Goal: Find specific page/section: Find specific page/section

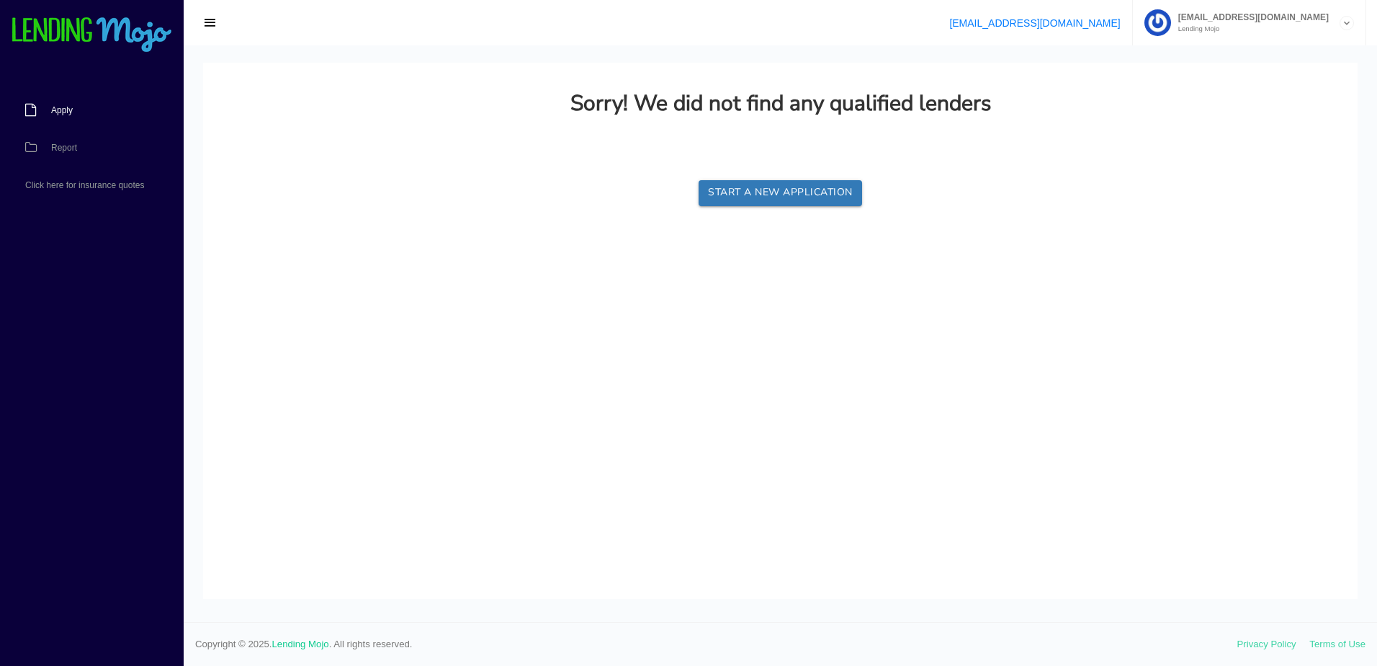
click at [56, 110] on span "Apply" at bounding box center [62, 110] width 22 height 9
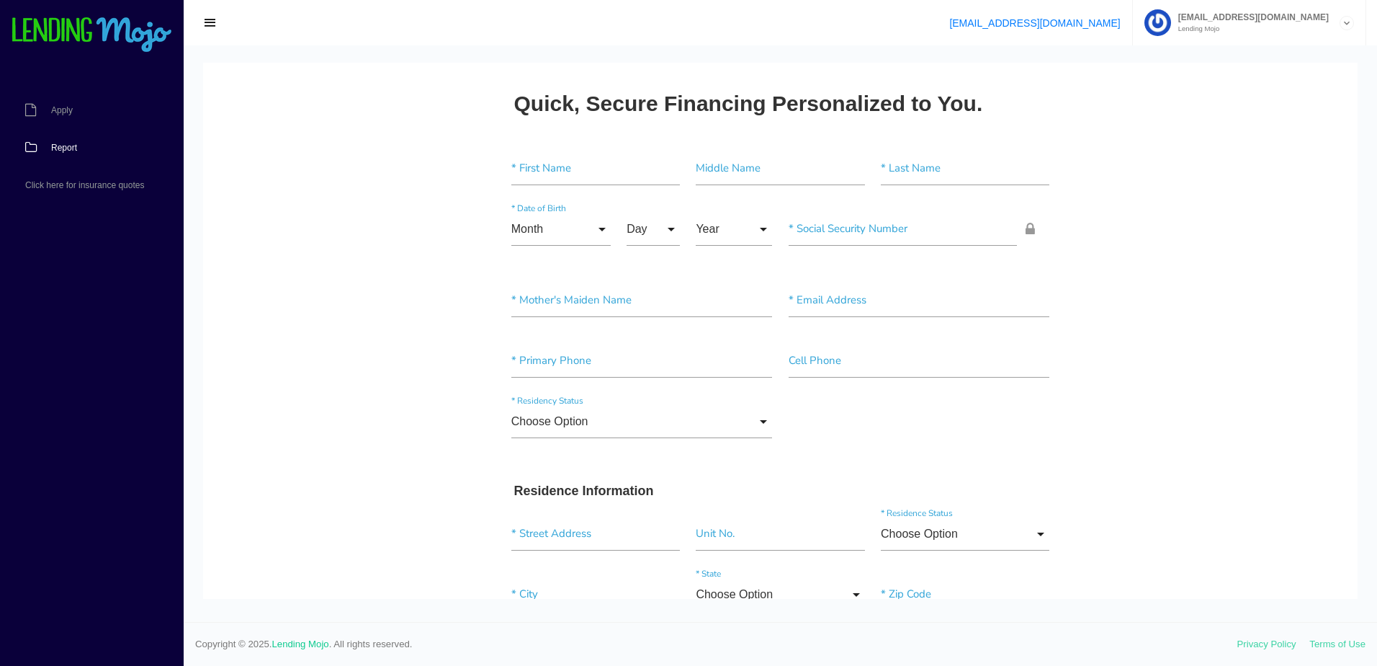
click at [76, 153] on link "Report" at bounding box center [84, 147] width 169 height 37
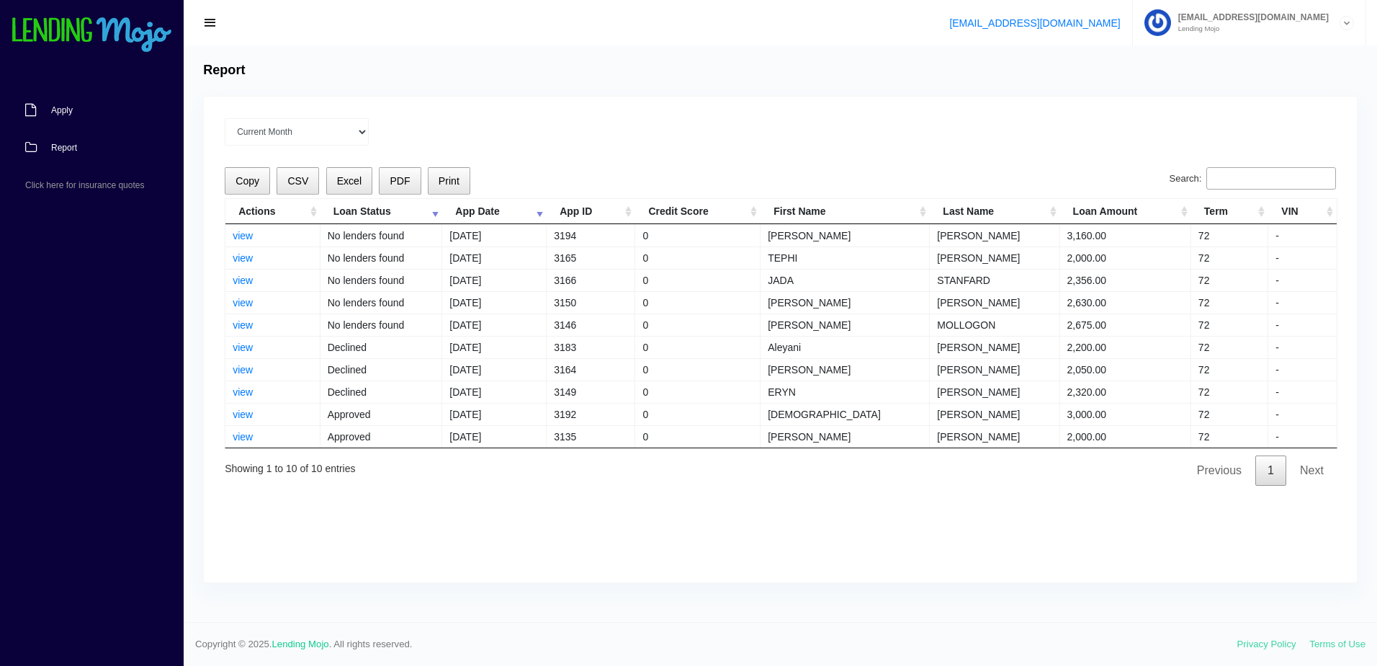
click at [81, 107] on link "Apply" at bounding box center [84, 109] width 169 height 37
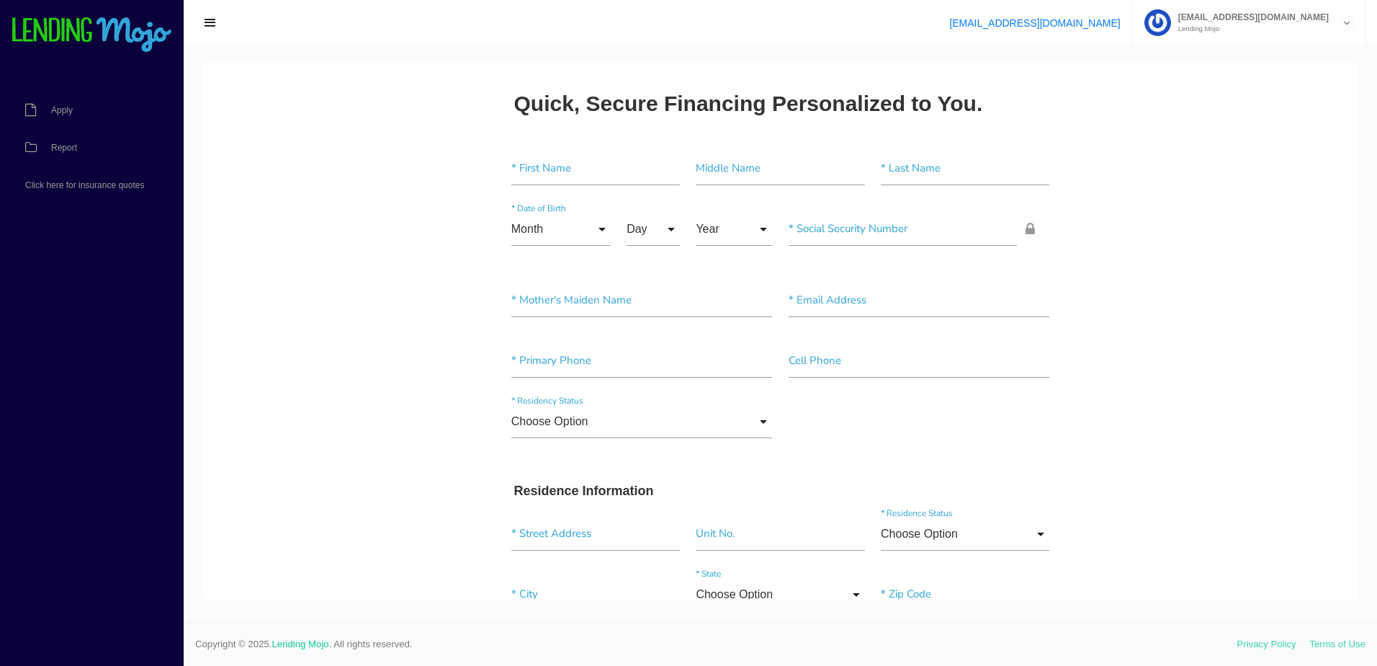
click at [81, 142] on link "Report" at bounding box center [84, 147] width 169 height 37
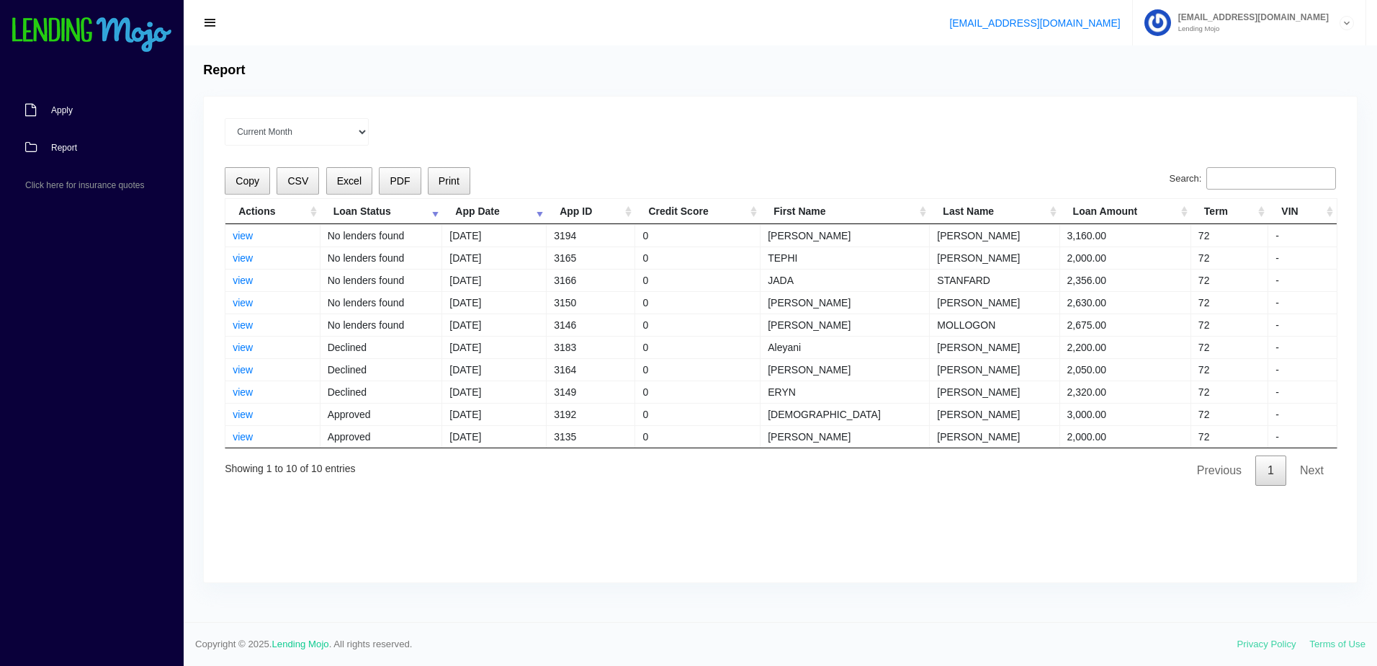
click at [66, 109] on span "Apply" at bounding box center [62, 110] width 22 height 9
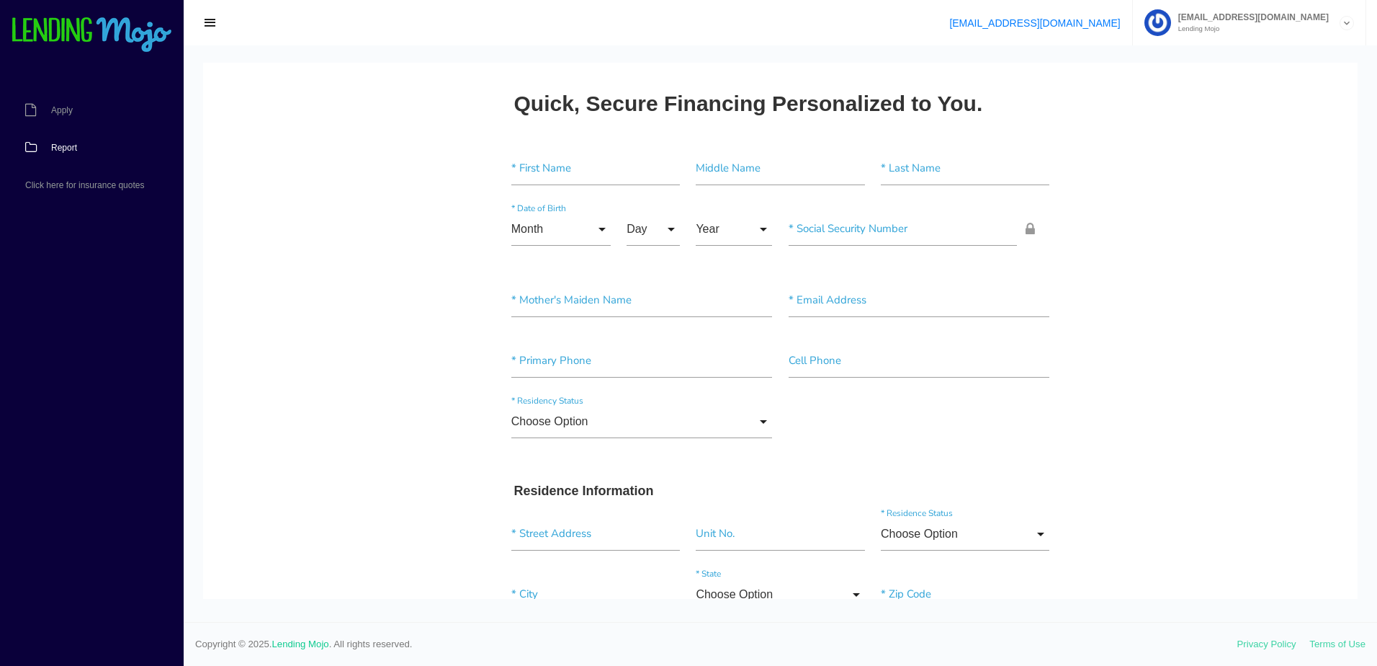
click at [77, 150] on span "Report" at bounding box center [64, 147] width 26 height 9
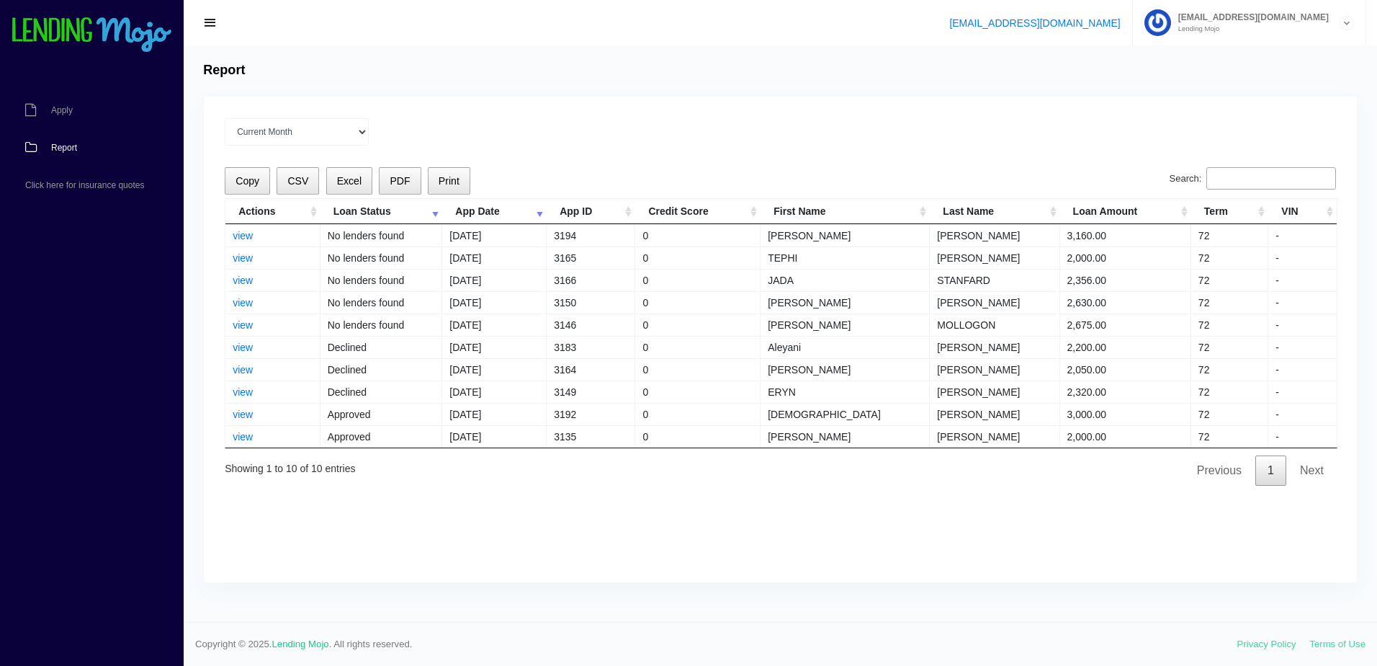
click at [62, 146] on span "Report" at bounding box center [64, 147] width 26 height 9
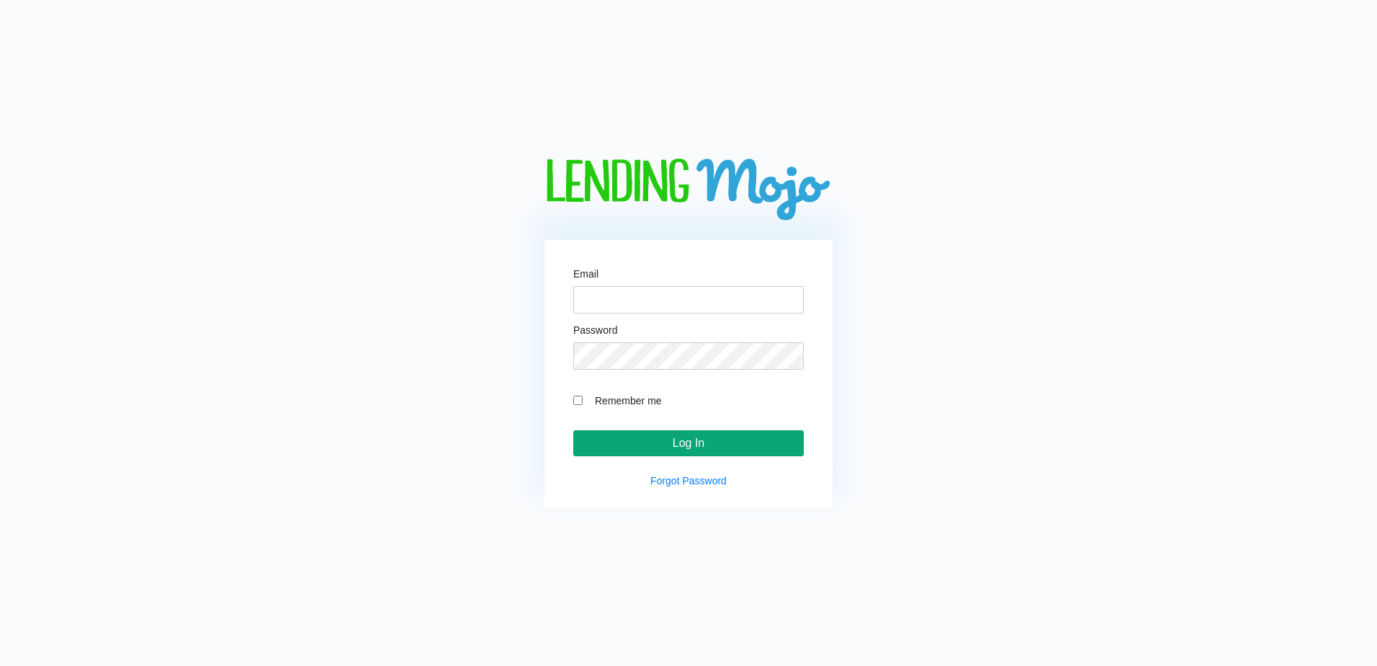
type input "[EMAIL_ADDRESS][DOMAIN_NAME]"
click at [710, 451] on input "Log In" at bounding box center [688, 443] width 231 height 26
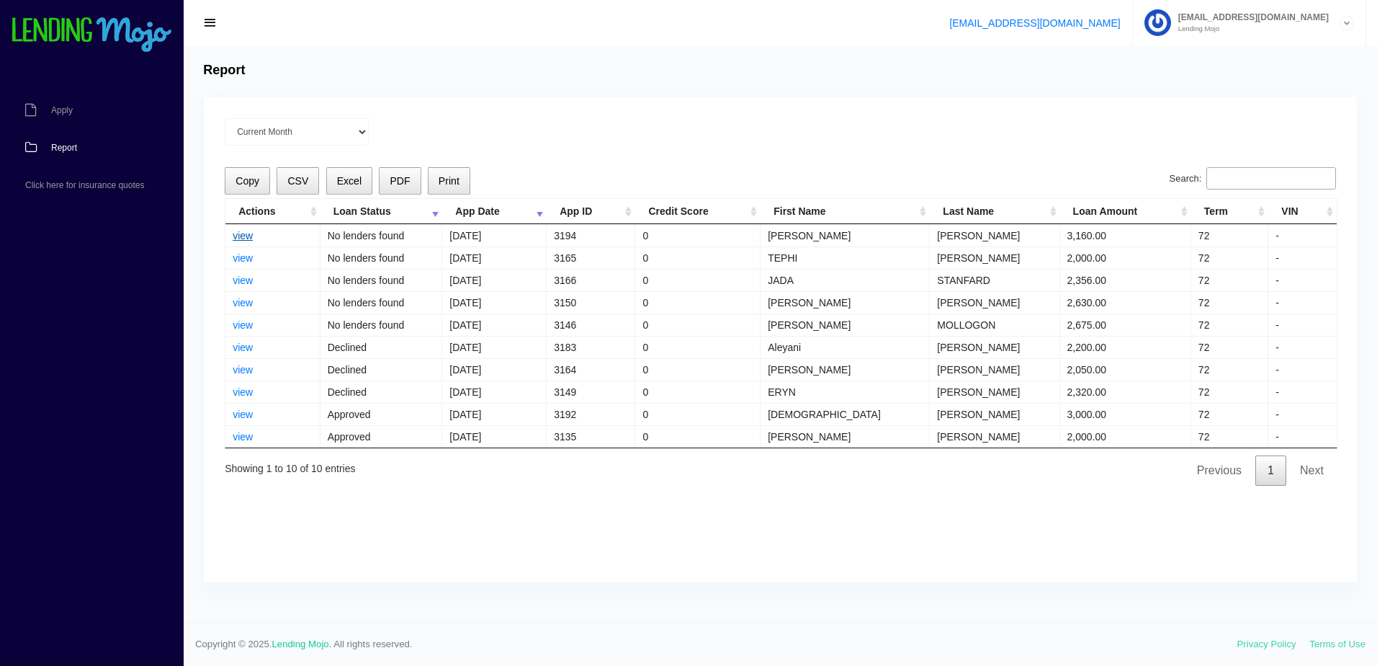
click at [249, 233] on link "view" at bounding box center [243, 236] width 20 height 12
